Goal: Check status: Verify the current state of an ongoing process or item

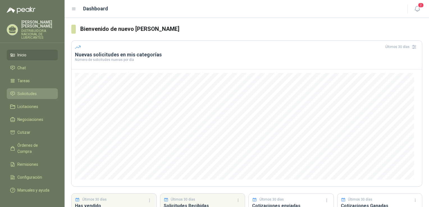
click at [22, 94] on span "Solicitudes" at bounding box center [26, 94] width 19 height 6
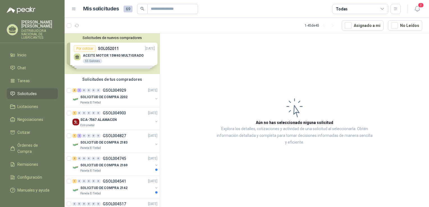
click at [106, 57] on div "Solicitudes de nuevos compradores Por cotizar SOL052011 [DATE] ACEITE MOTOR 15W…" at bounding box center [112, 53] width 95 height 41
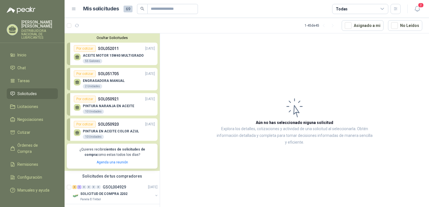
click at [106, 57] on p "ACEITE MOTOR 15W40 MULTIGRADO" at bounding box center [113, 56] width 61 height 4
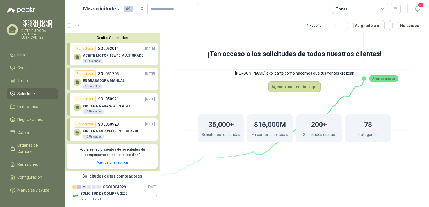
click at [175, 72] on icon at bounding box center [294, 95] width 314 height 265
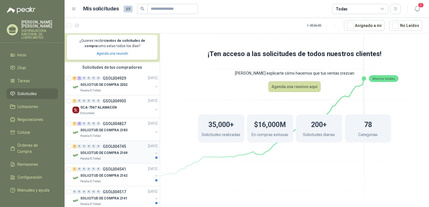
scroll to position [112, 0]
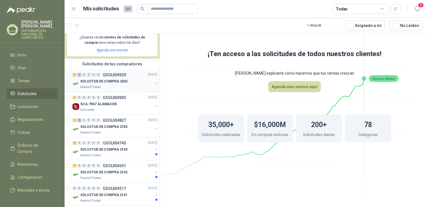
click at [100, 84] on div "SOLICITUD DE COMPRA 2202" at bounding box center [116, 81] width 73 height 7
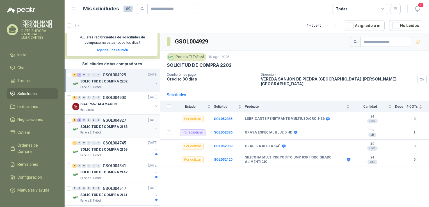
click at [122, 124] on div "SOLICITUD DE COMPRA 2183" at bounding box center [116, 127] width 73 height 7
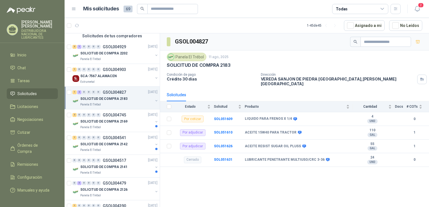
scroll to position [84, 0]
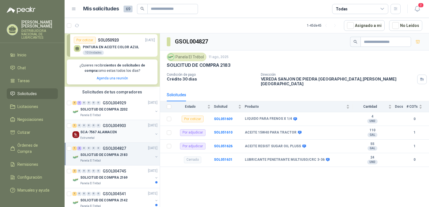
click at [97, 133] on p "SCA-7567 ALAMACEN" at bounding box center [98, 132] width 36 height 5
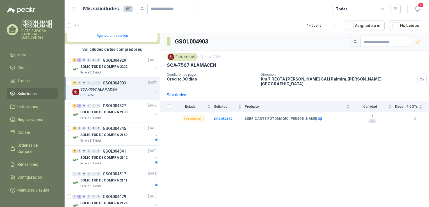
scroll to position [140, 0]
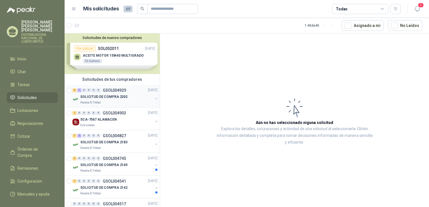
click at [94, 97] on p "SOLICITUD DE COMPRA 2202" at bounding box center [103, 97] width 47 height 5
